Goal: Navigation & Orientation: Find specific page/section

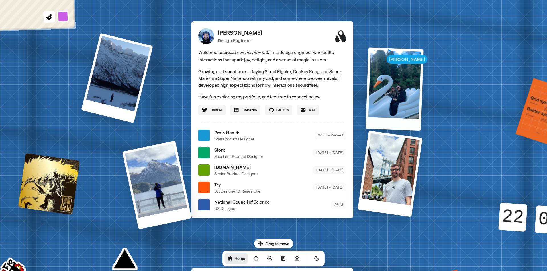
drag, startPoint x: 437, startPoint y: 77, endPoint x: 343, endPoint y: 124, distance: 105.0
click at [365, 120] on div at bounding box center [394, 89] width 58 height 83
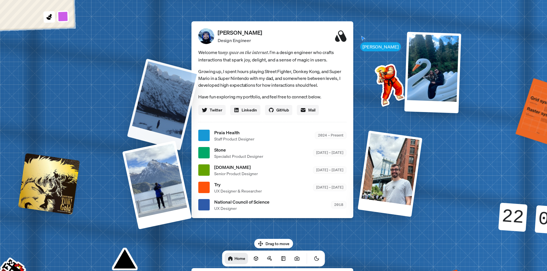
drag, startPoint x: 167, startPoint y: 102, endPoint x: 396, endPoint y: 189, distance: 245.7
click at [416, 150] on div "[PERSON_NAME] [PERSON_NAME] Design Engineer Welcome to my space on the internet…" at bounding box center [273, 136] width 852 height 746
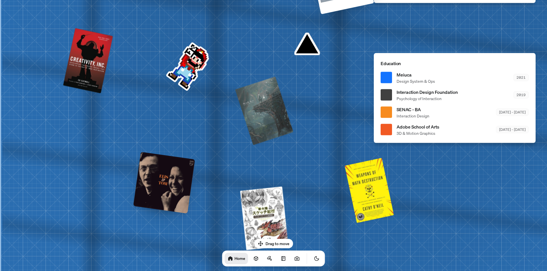
drag, startPoint x: 189, startPoint y: 148, endPoint x: 509, endPoint y: 198, distance: 324.2
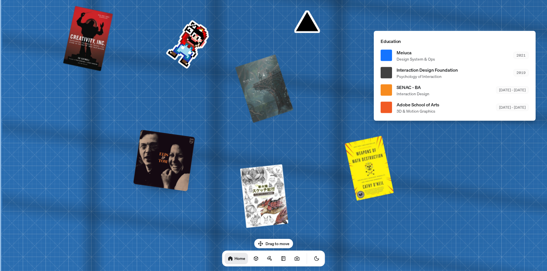
drag, startPoint x: 173, startPoint y: 196, endPoint x: 457, endPoint y: 161, distance: 286.5
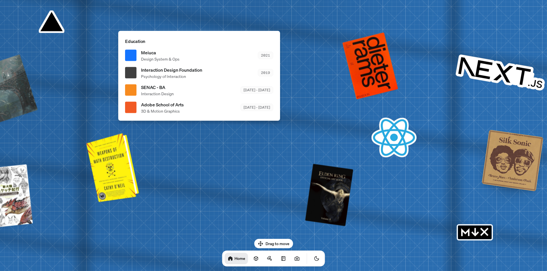
drag, startPoint x: 406, startPoint y: 174, endPoint x: 0, endPoint y: 183, distance: 405.7
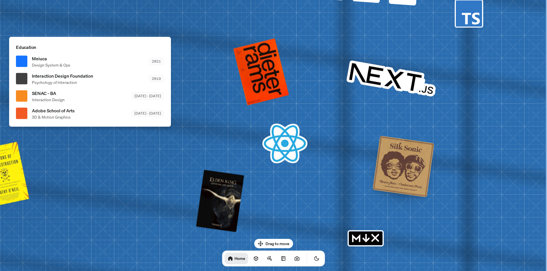
drag, startPoint x: 150, startPoint y: 171, endPoint x: 98, endPoint y: 171, distance: 52.1
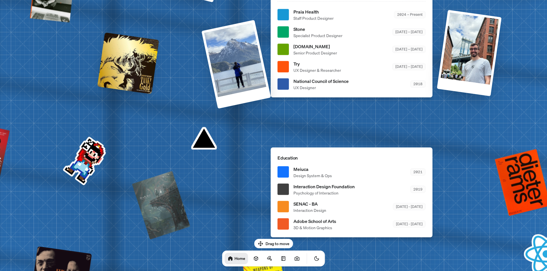
drag, startPoint x: 86, startPoint y: 172, endPoint x: 348, endPoint y: 281, distance: 283.9
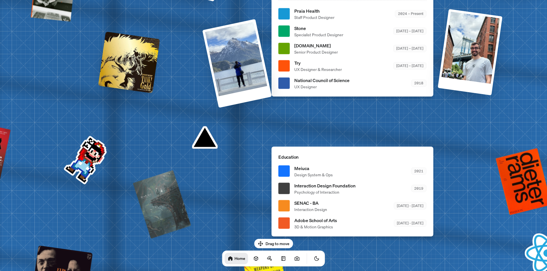
click at [308, 73] on ul "Praia Health Staff Product Designer 2024 – Present Stone Specialist Product Des…" at bounding box center [352, 48] width 148 height 82
click at [284, 67] on div at bounding box center [283, 65] width 11 height 11
click at [281, 83] on div at bounding box center [283, 83] width 11 height 11
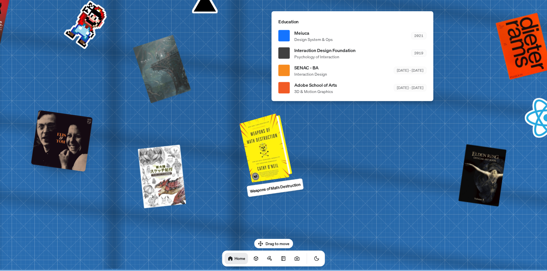
click at [265, 163] on div at bounding box center [267, 147] width 48 height 66
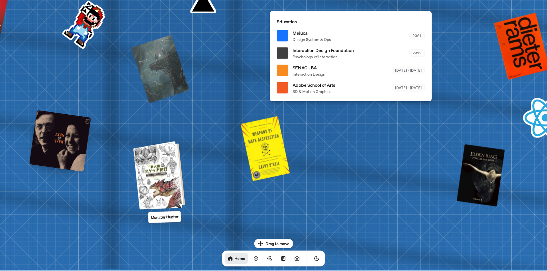
click at [161, 175] on div at bounding box center [159, 175] width 47 height 66
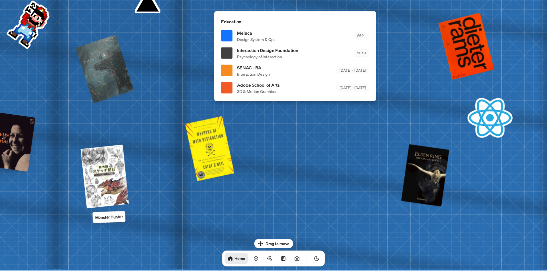
drag, startPoint x: 157, startPoint y: 180, endPoint x: 85, endPoint y: 140, distance: 82.2
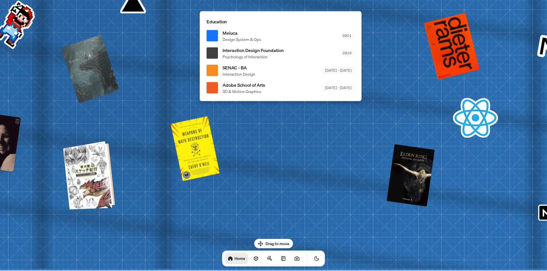
click at [100, 194] on div at bounding box center [89, 175] width 47 height 66
click at [90, 182] on div at bounding box center [89, 175] width 47 height 66
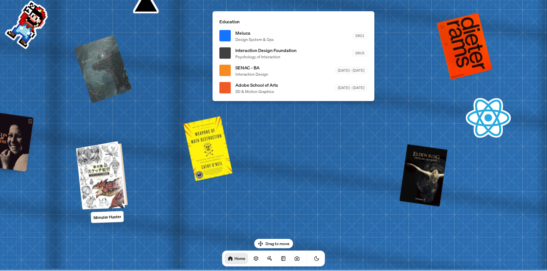
drag, startPoint x: 92, startPoint y: 182, endPoint x: 107, endPoint y: 186, distance: 15.1
click at [104, 176] on div at bounding box center [102, 175] width 47 height 66
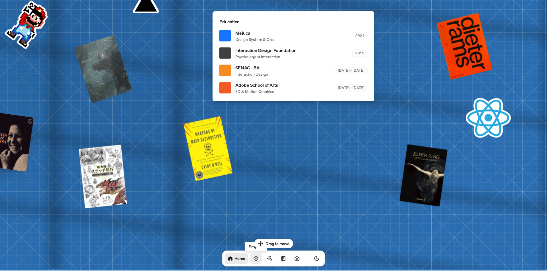
click at [253, 258] on icon at bounding box center [256, 259] width 6 height 6
